Goal: Check status: Verify the current state of an ongoing process or item

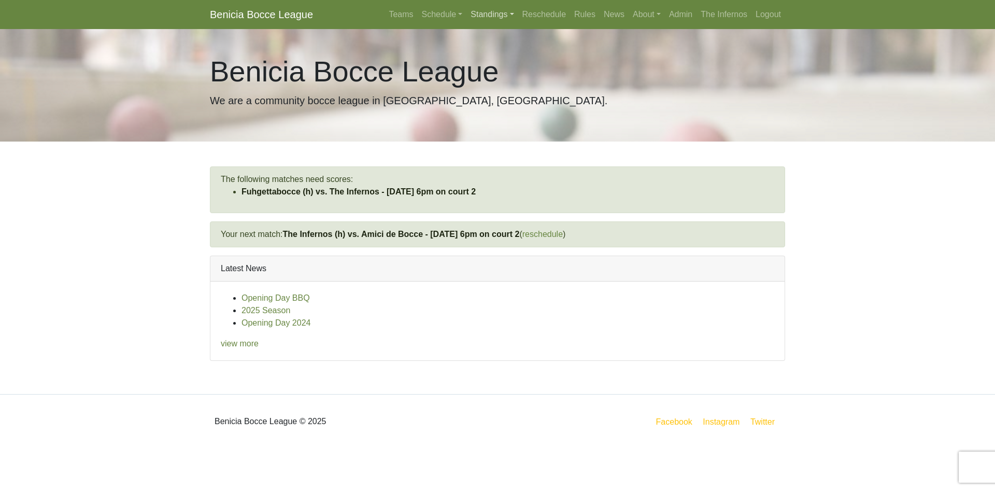
click at [493, 12] on link "Standings" at bounding box center [492, 14] width 51 height 21
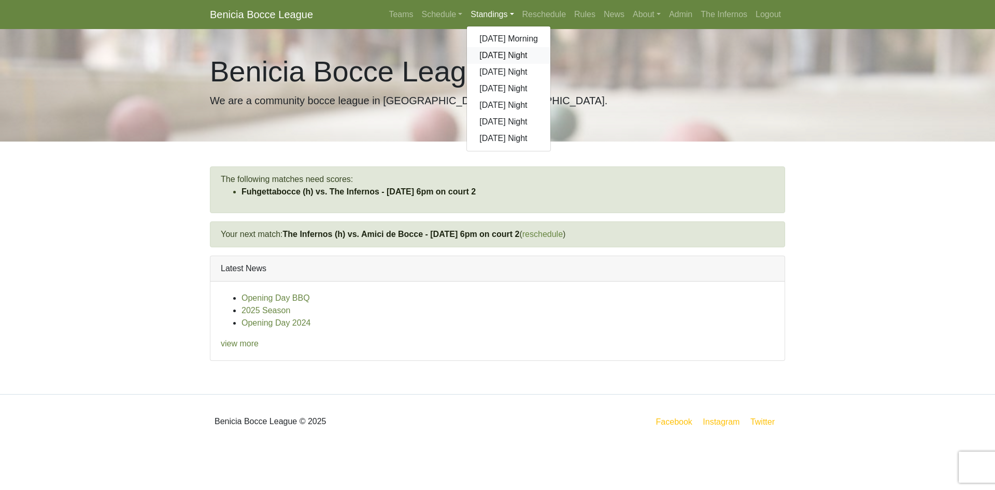
click at [501, 55] on link "[DATE] Night" at bounding box center [508, 55] width 83 height 17
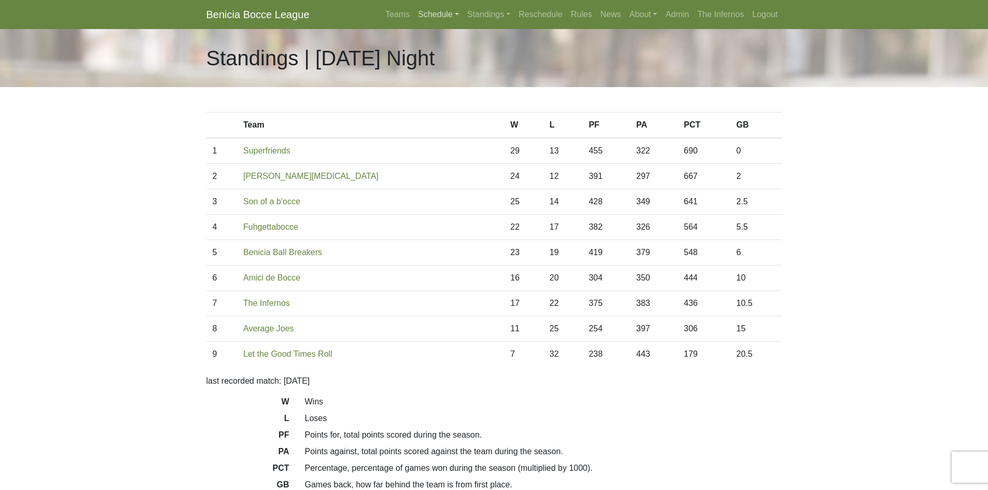
click at [435, 14] on link "Schedule" at bounding box center [438, 14] width 49 height 21
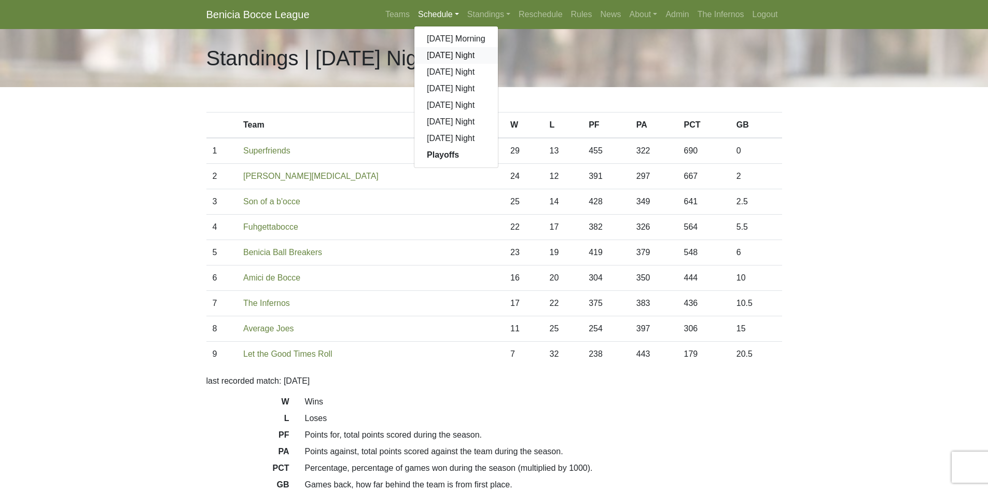
click at [435, 53] on link "[DATE] Night" at bounding box center [455, 55] width 83 height 17
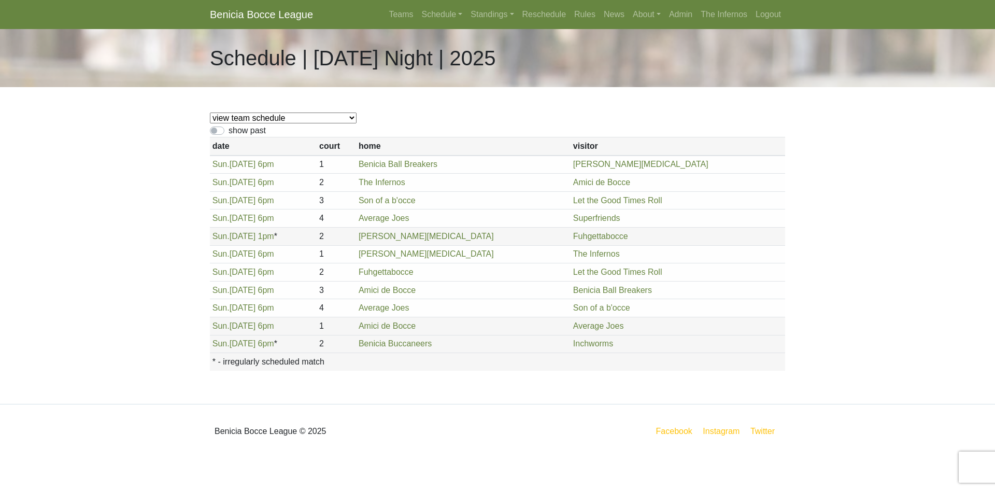
click at [306, 118] on select "view team schedule Superfriends Fuhgettabocce Benicia Ball Breakers Average Joe…" at bounding box center [283, 117] width 147 height 11
select select "1895"
click at [210, 112] on select "view team schedule Superfriends Fuhgettabocce Benicia Ball Breakers Average Joe…" at bounding box center [283, 117] width 147 height 11
